Goal: Task Accomplishment & Management: Complete application form

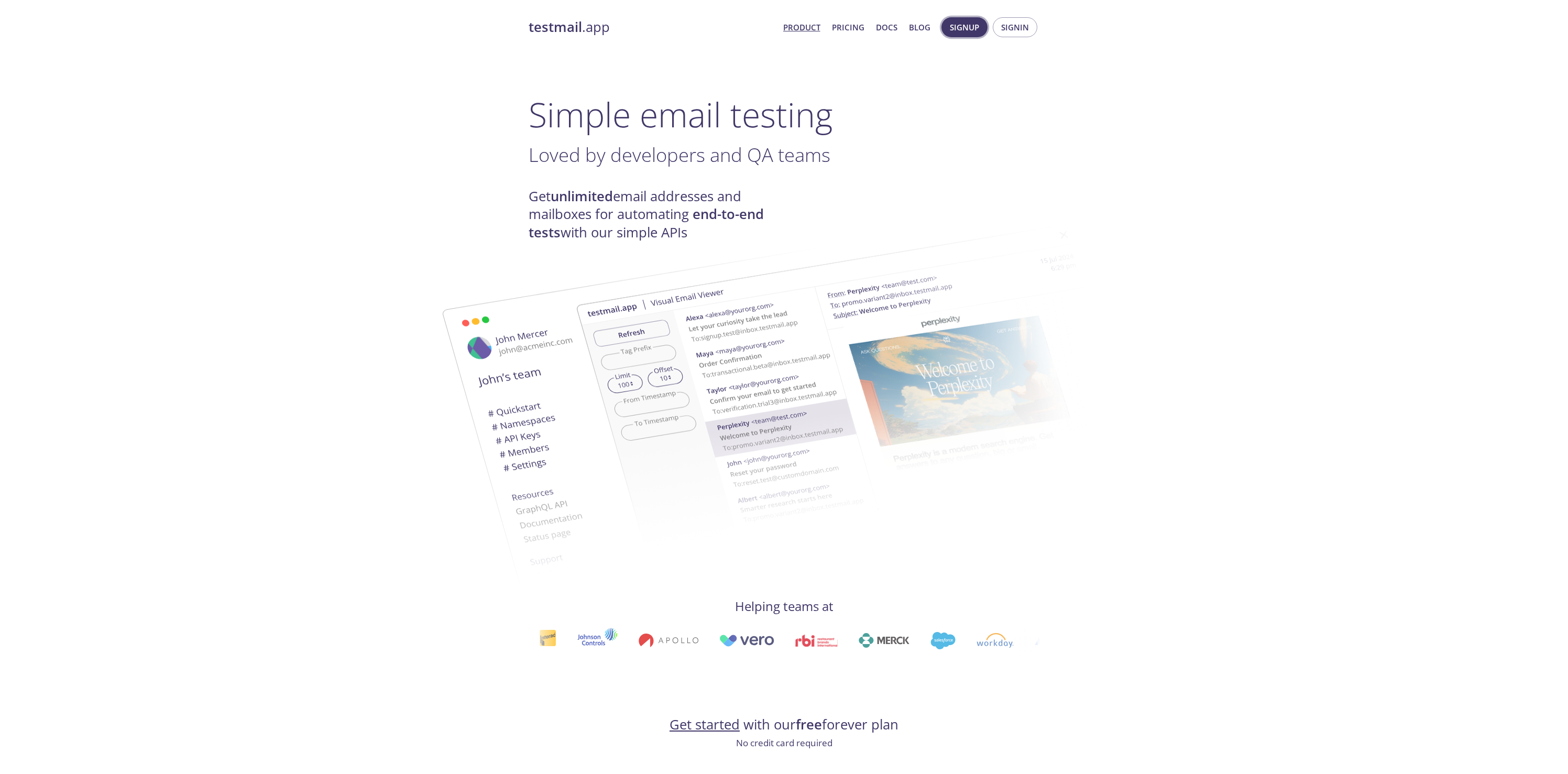
click at [974, 29] on span "Signup" at bounding box center [964, 27] width 29 height 14
click at [973, 33] on span "Signup" at bounding box center [964, 27] width 29 height 14
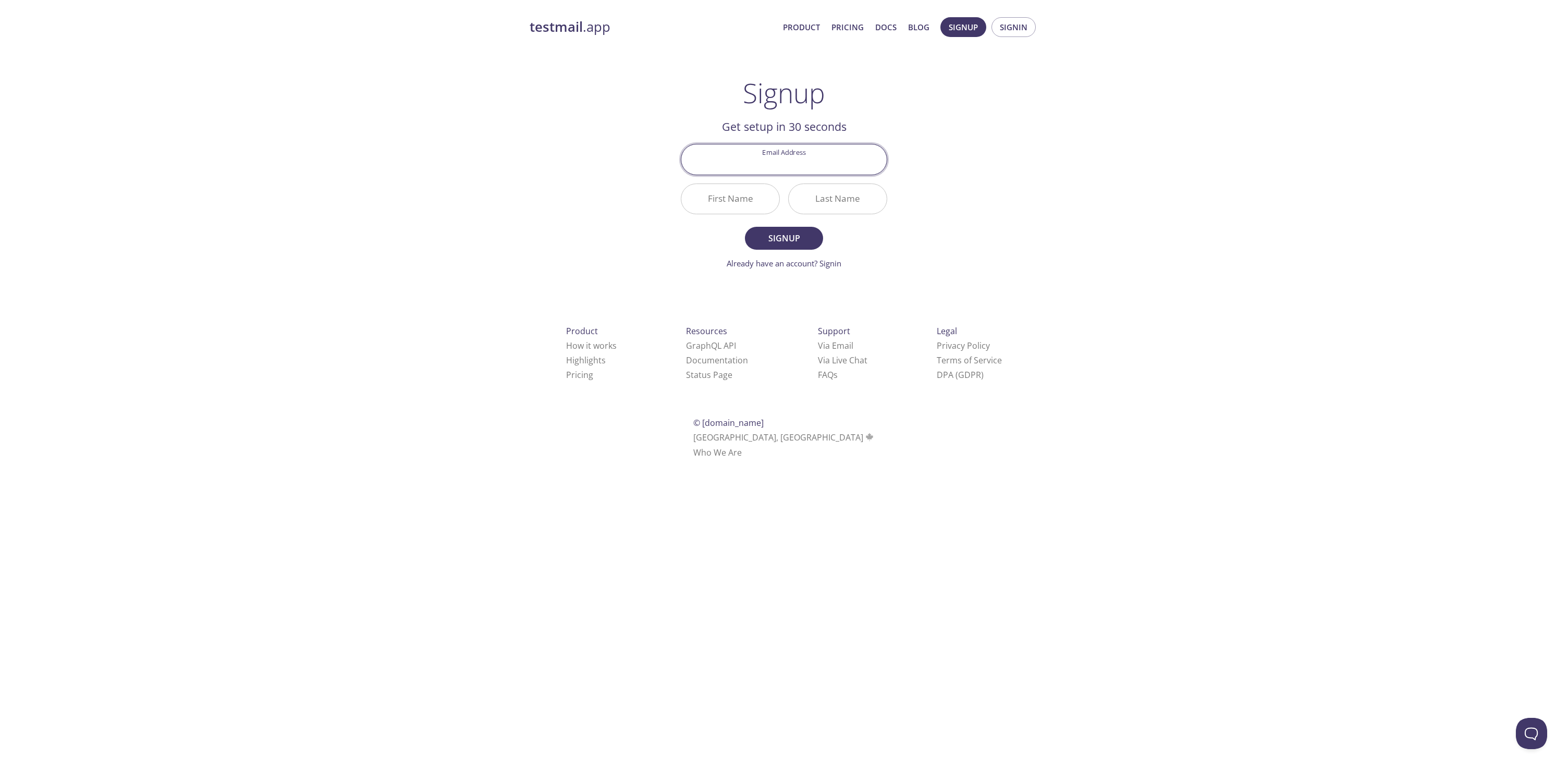
paste input "[EMAIL_ADDRESS][DOMAIN_NAME]"
type input "[EMAIL_ADDRESS][DOMAIN_NAME]"
click at [746, 200] on input "First Name" at bounding box center [731, 199] width 98 height 30
click at [746, 208] on input "Test" at bounding box center [731, 199] width 98 height 30
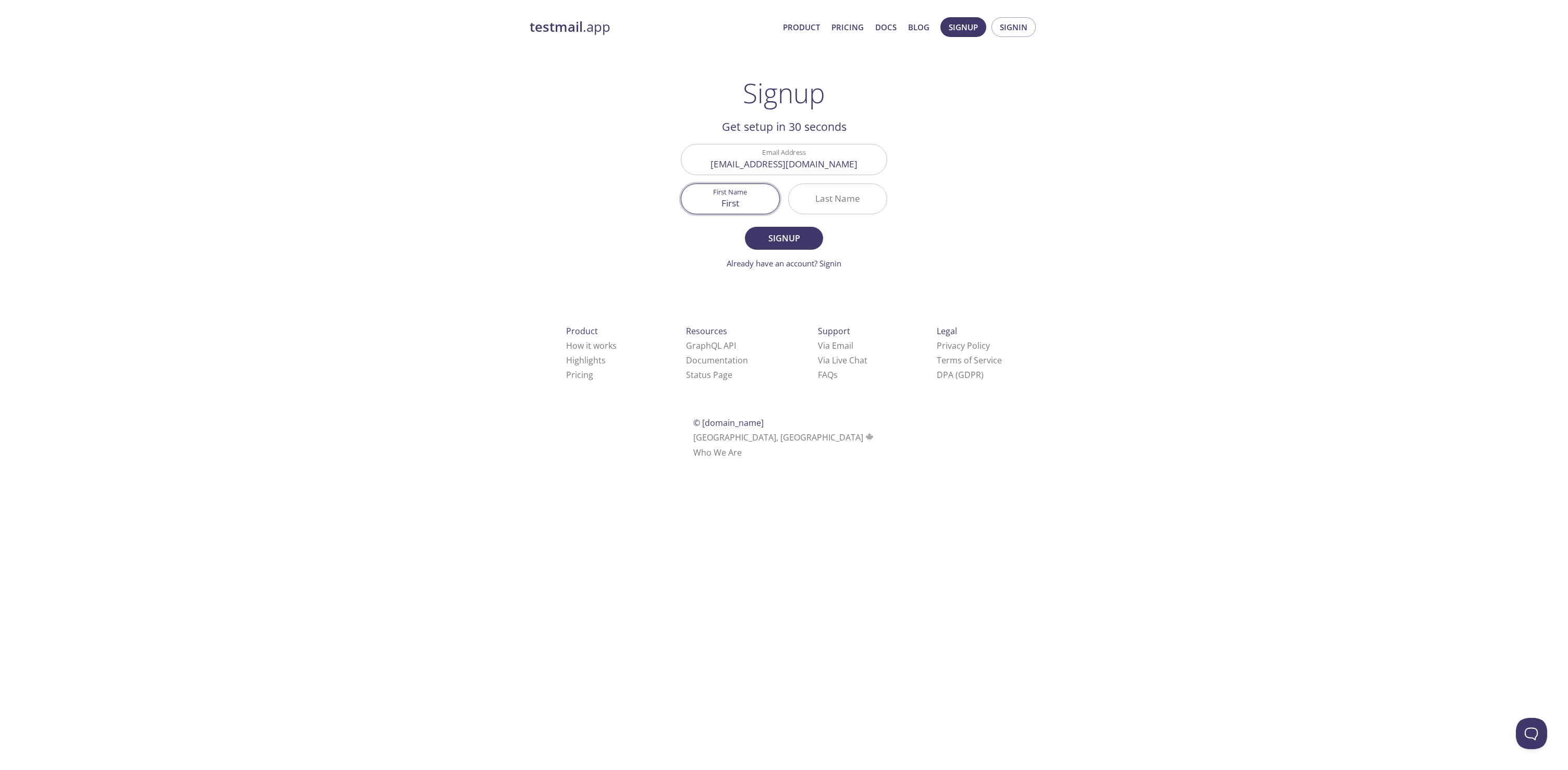
type input "Firstq"
click at [756, 200] on input "Firstq" at bounding box center [731, 199] width 98 height 30
type input "First"
click at [823, 205] on input "Last Name" at bounding box center [837, 199] width 98 height 30
type input "Last"
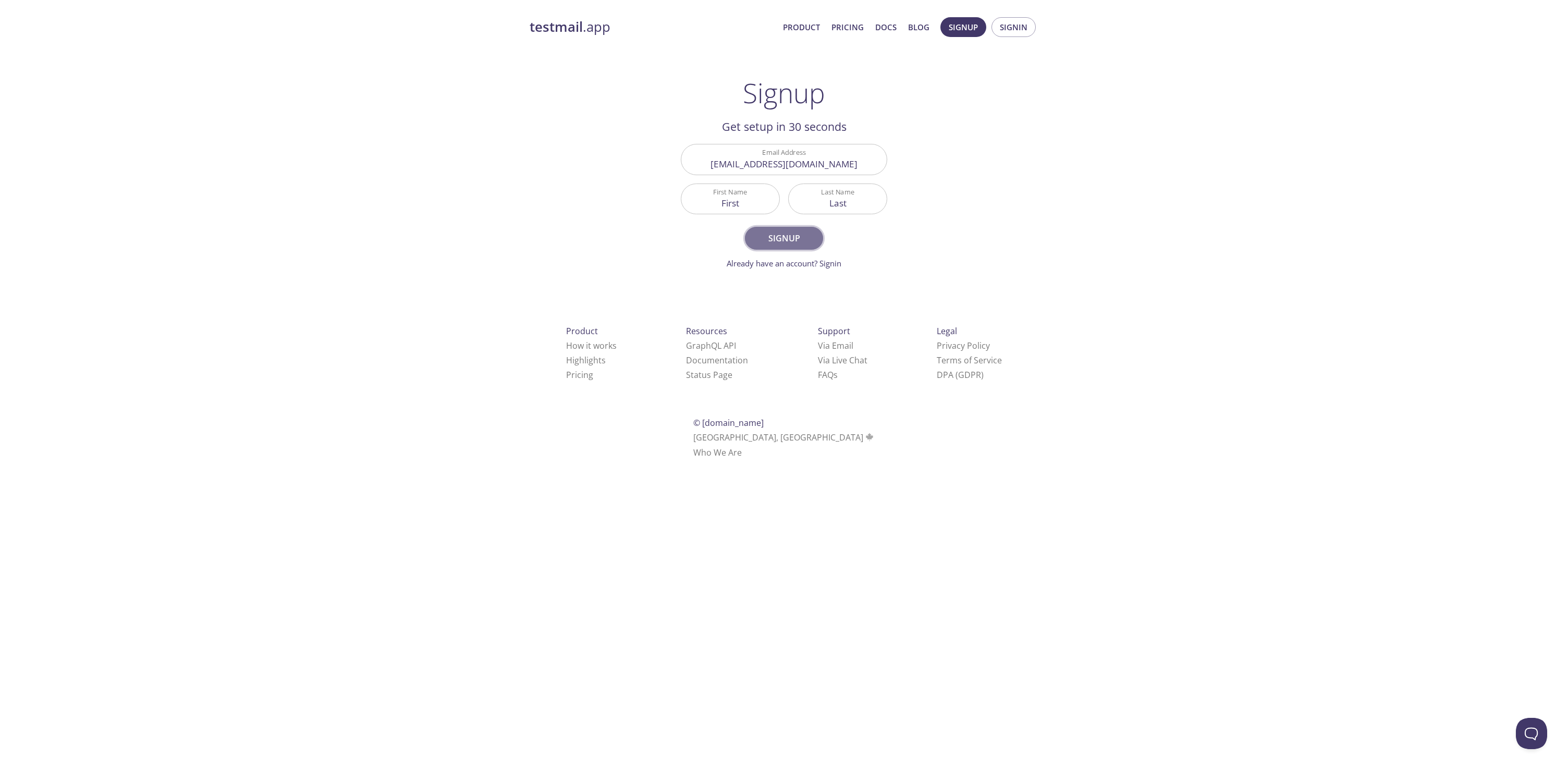
click at [818, 229] on button "Signup" at bounding box center [784, 238] width 78 height 23
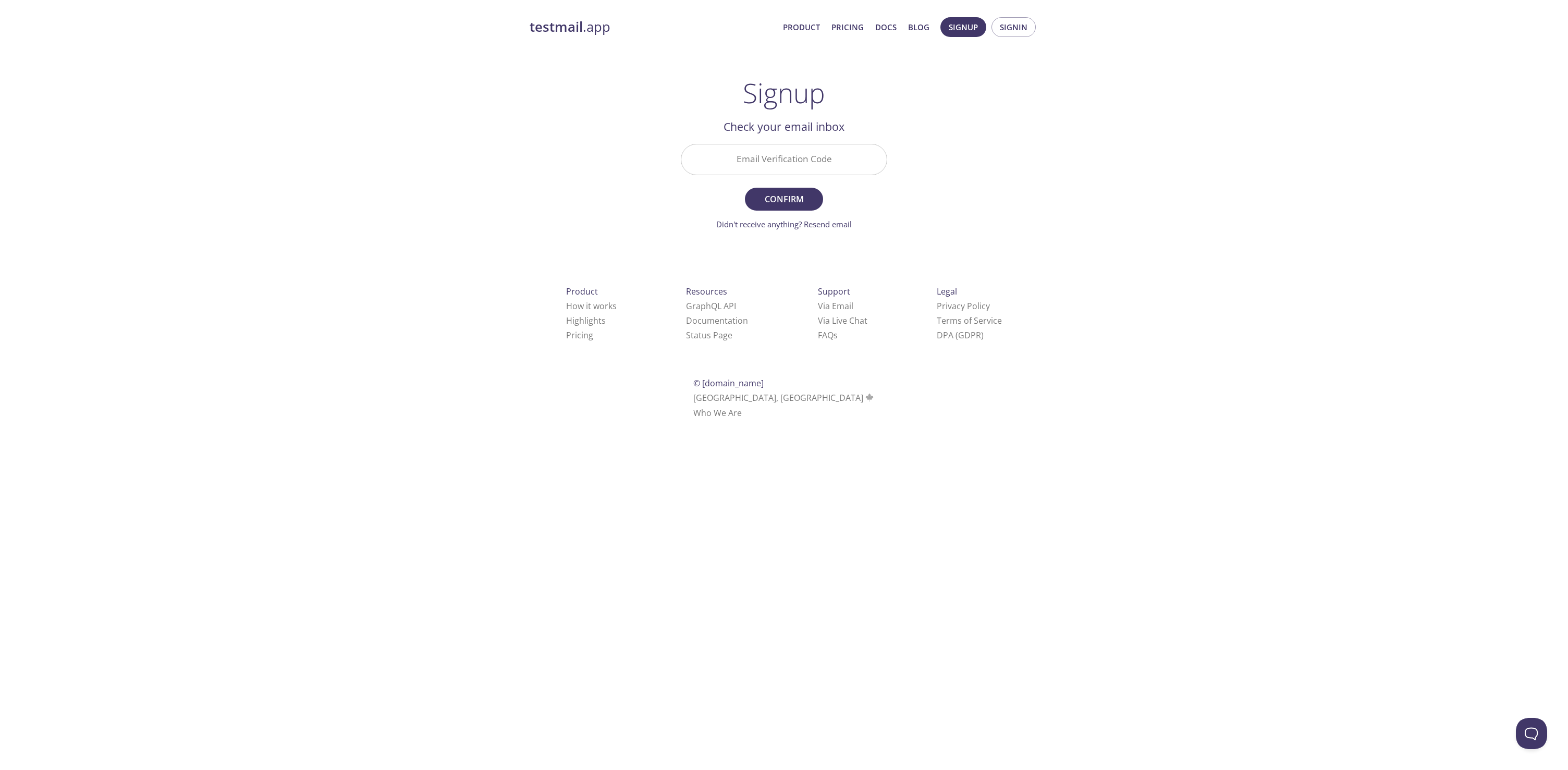
click at [814, 168] on input "Email Verification Code" at bounding box center [784, 159] width 205 height 30
paste input "WE8F6KQ"
type input "WE8F6KQ"
click at [797, 203] on span "Confirm" at bounding box center [784, 199] width 55 height 15
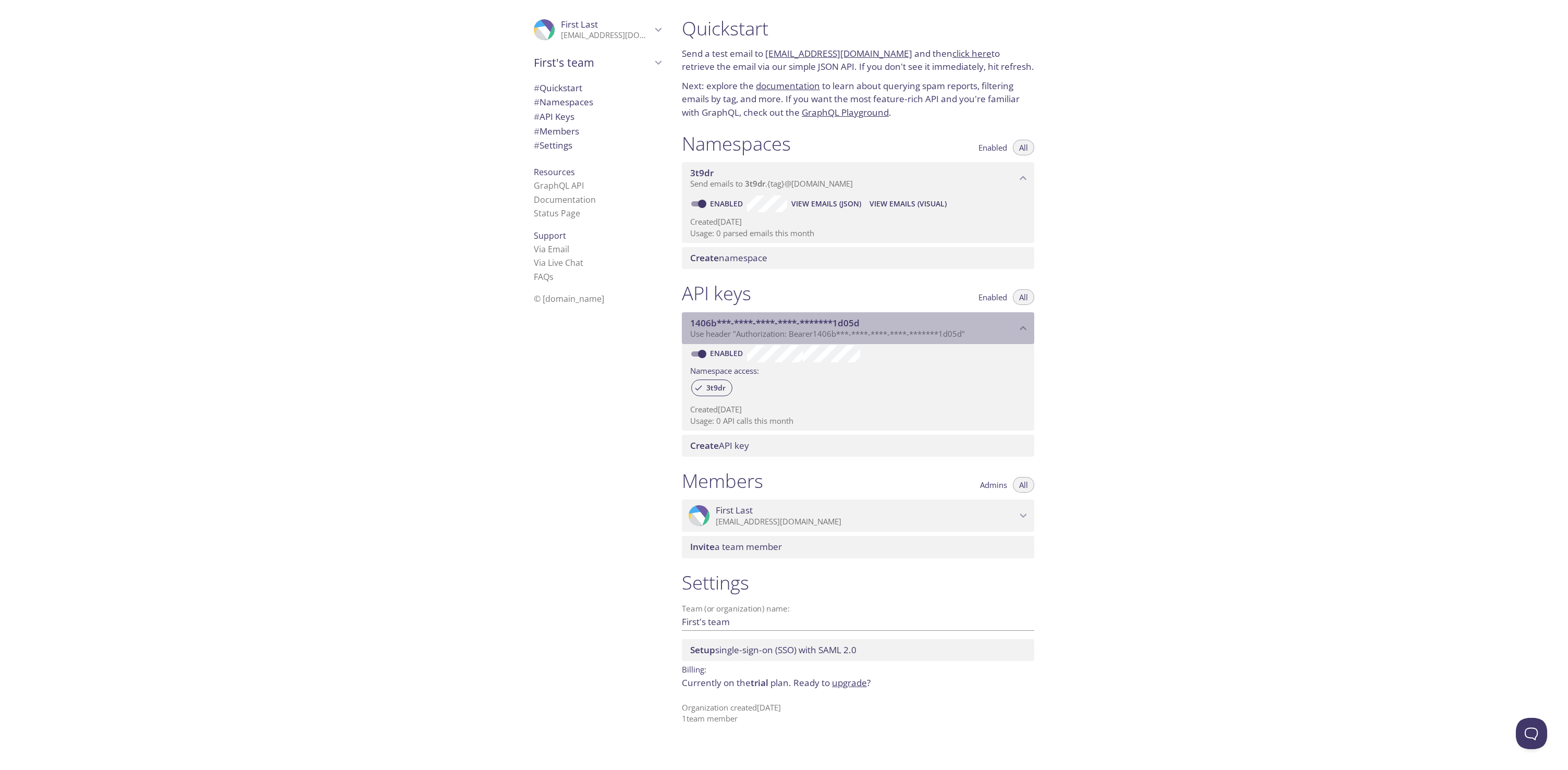
click at [775, 335] on span "Use header "Authorization: Bearer 1406b***-****-****-****-*******1d05d "" at bounding box center [827, 333] width 274 height 10
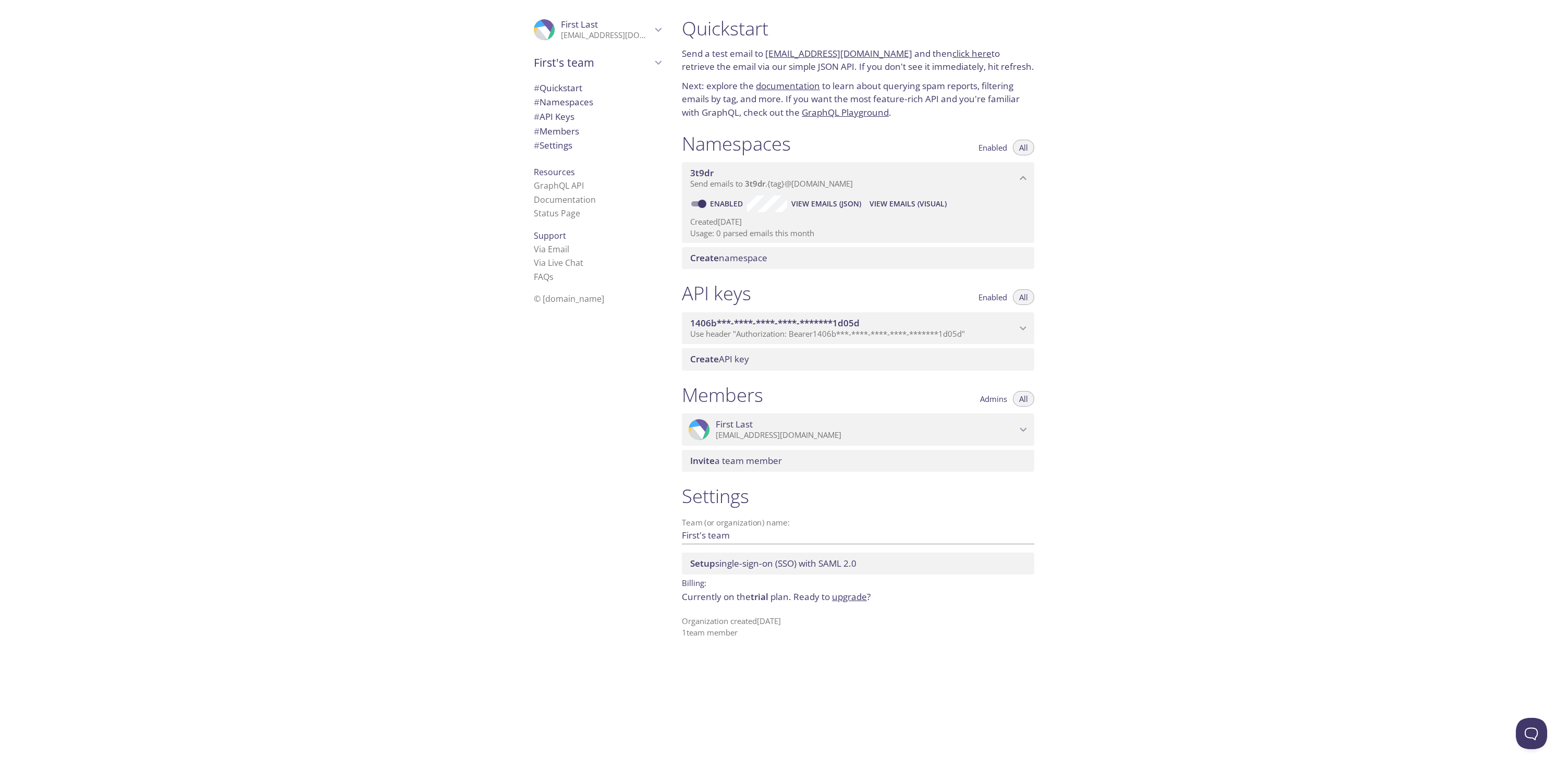
click at [775, 335] on span "Use header "Authorization: Bearer 1406b***-****-****-****-*******1d05d "" at bounding box center [827, 333] width 274 height 10
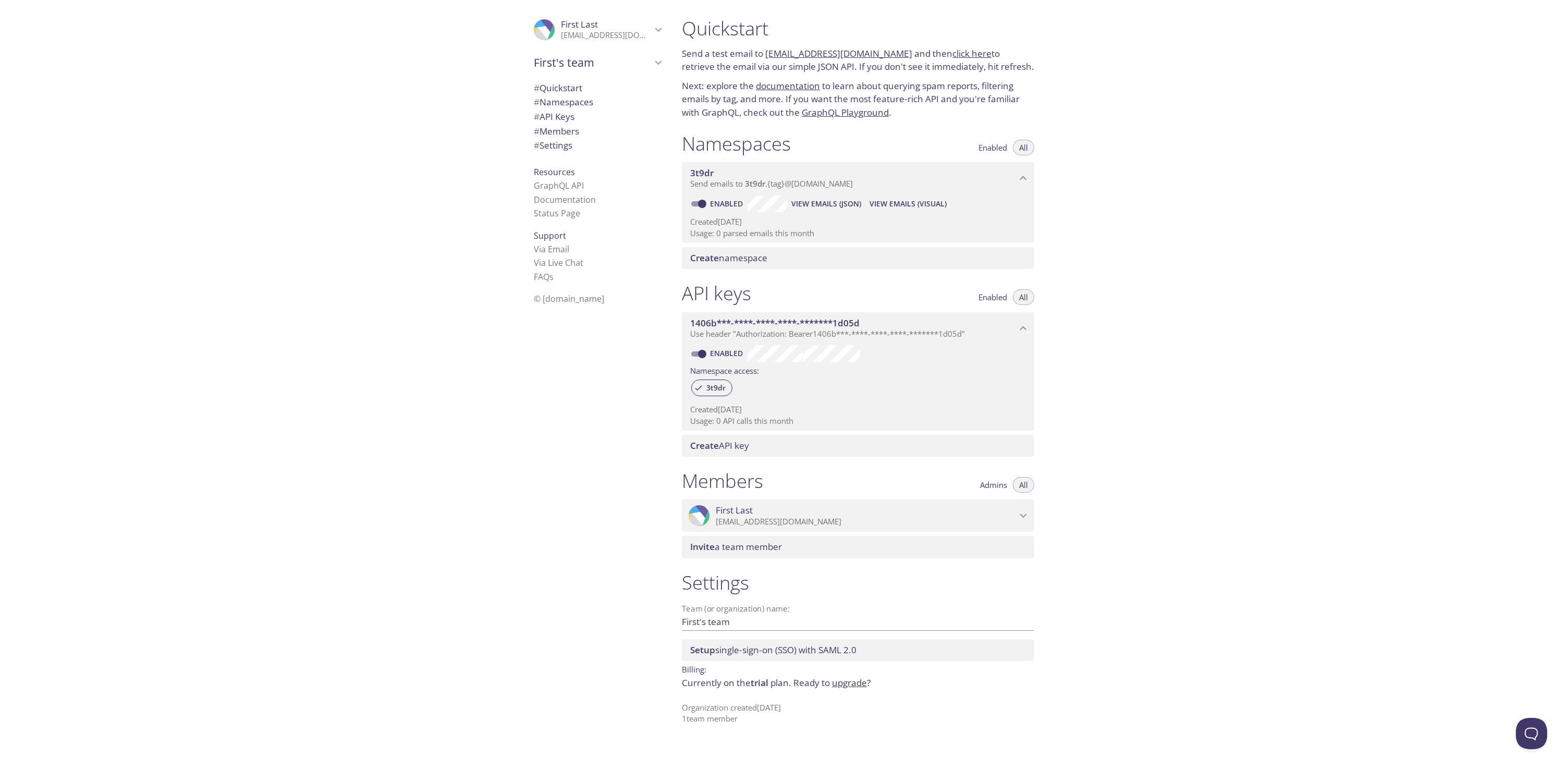
click at [577, 91] on span "# Quickstart" at bounding box center [597, 88] width 127 height 13
click at [952, 56] on link "click here" at bounding box center [972, 54] width 39 height 12
